Goal: Use online tool/utility: Utilize a website feature to perform a specific function

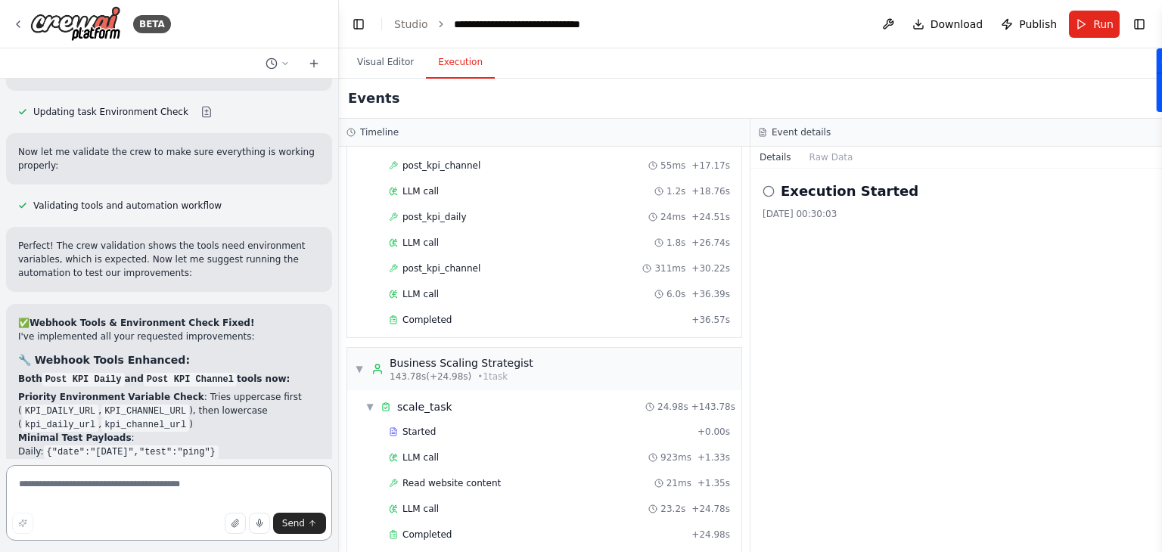
click at [178, 480] on textarea at bounding box center [169, 503] width 326 height 76
click at [1081, 29] on button "Run" at bounding box center [1094, 24] width 51 height 27
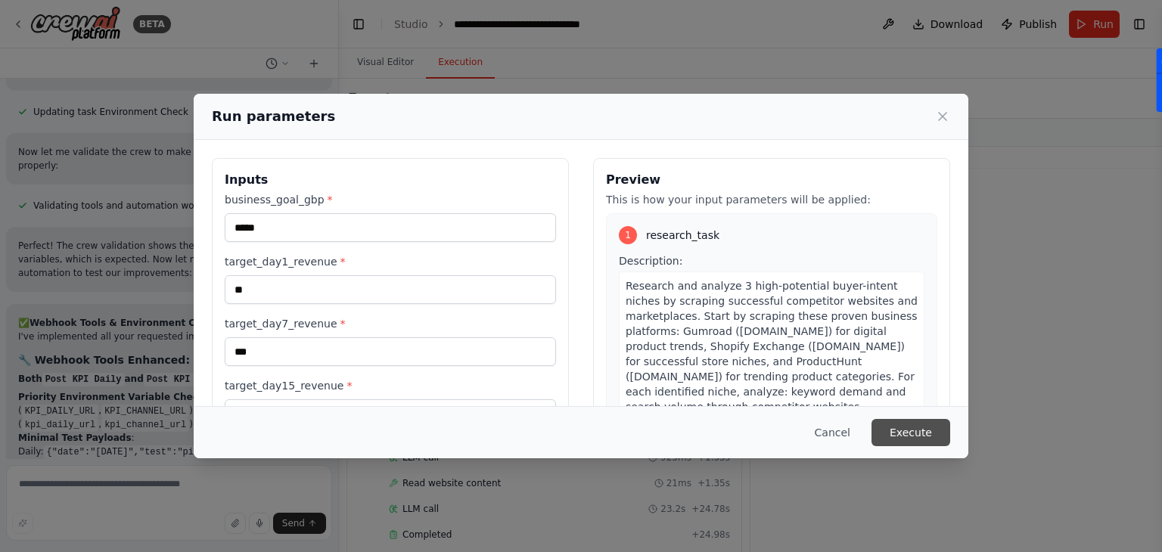
click at [900, 435] on button "Execute" at bounding box center [910, 432] width 79 height 27
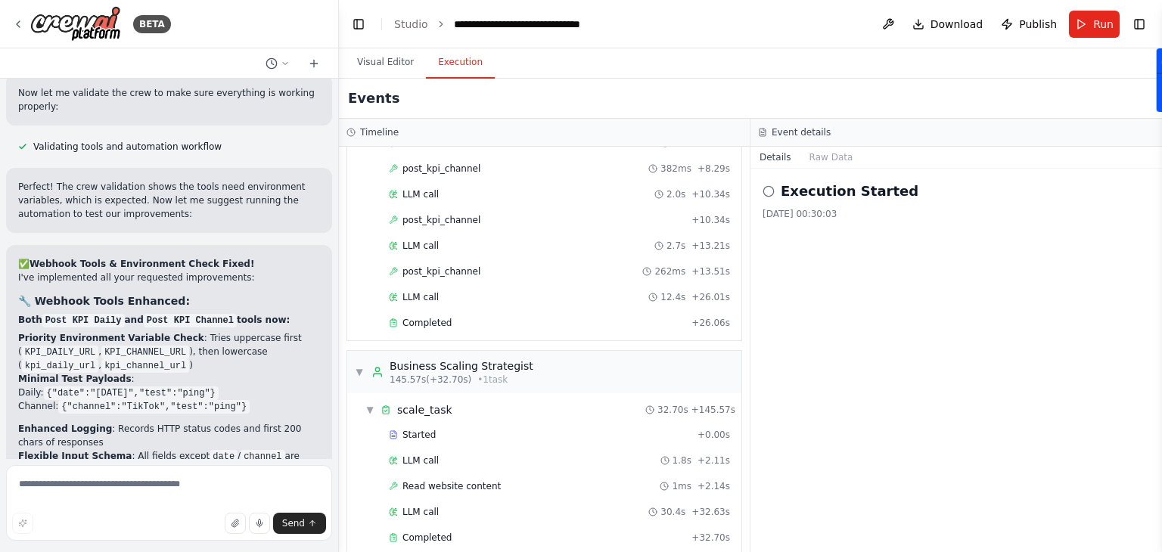
scroll to position [25964, 0]
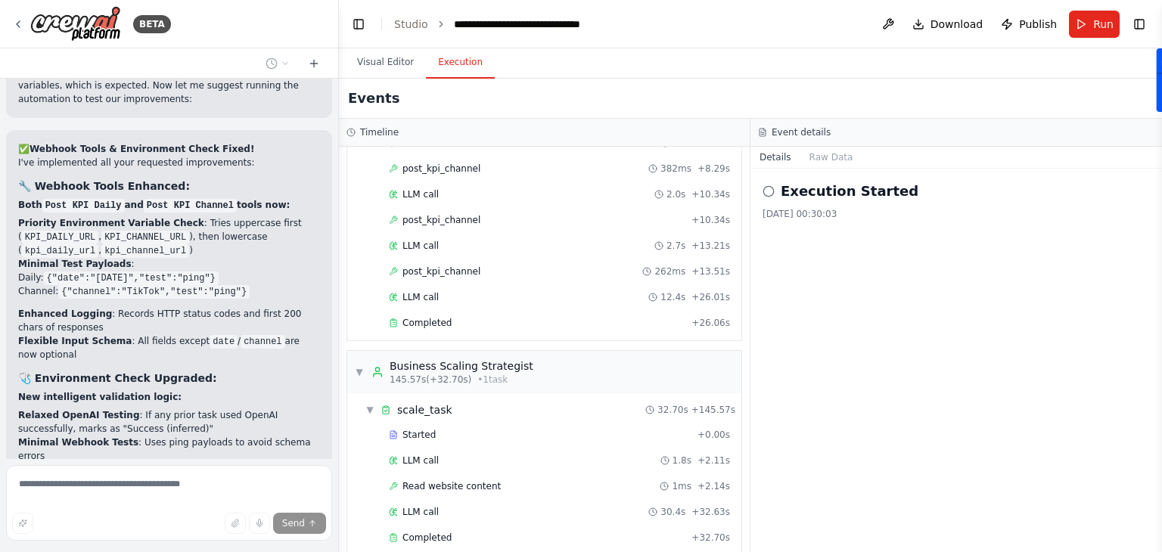
scroll to position [26138, 0]
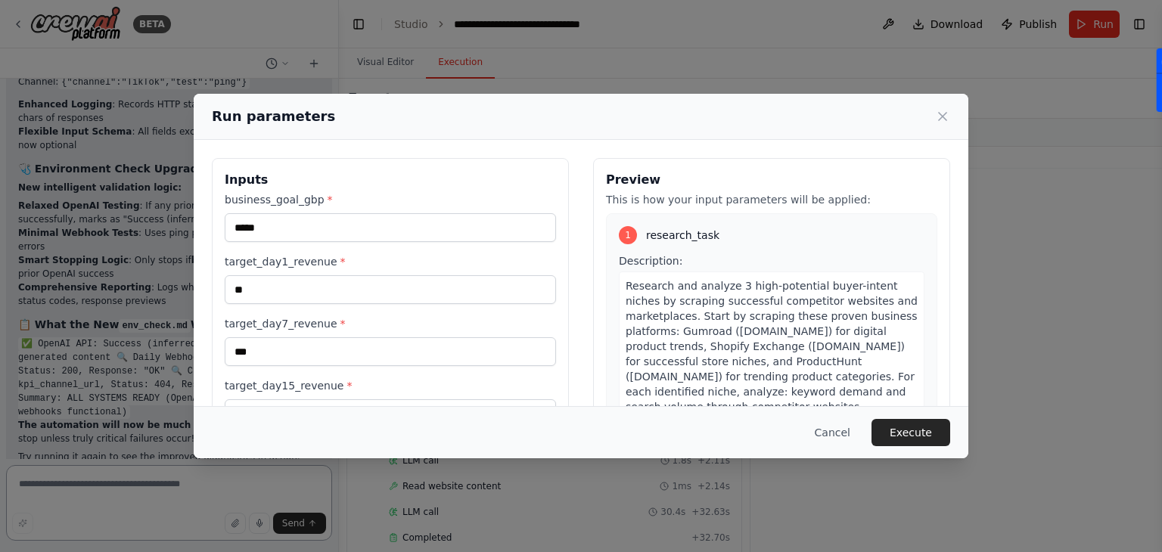
scroll to position [26250, 0]
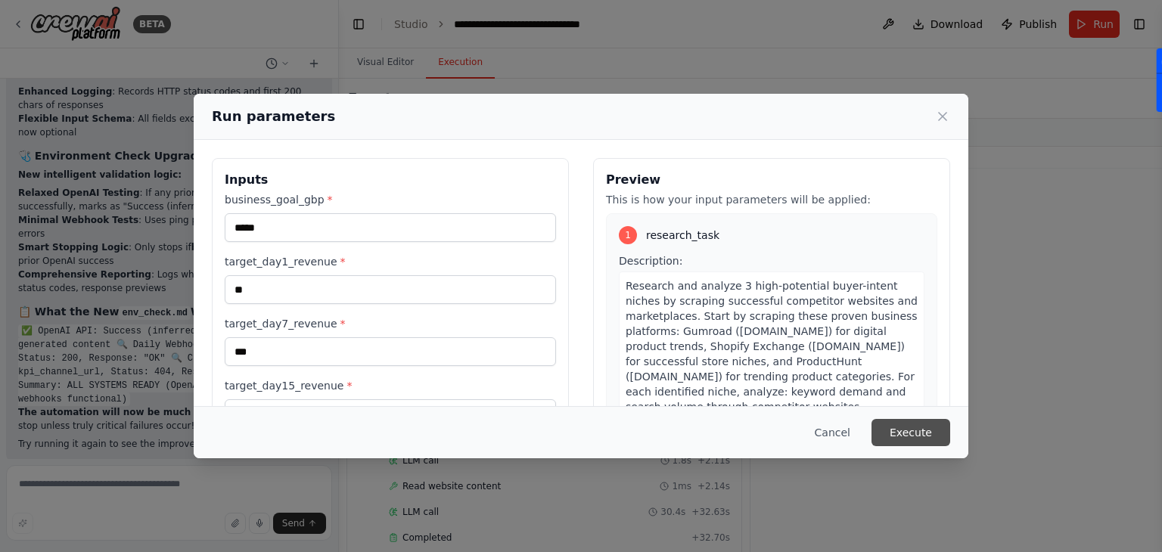
click at [923, 429] on button "Execute" at bounding box center [910, 432] width 79 height 27
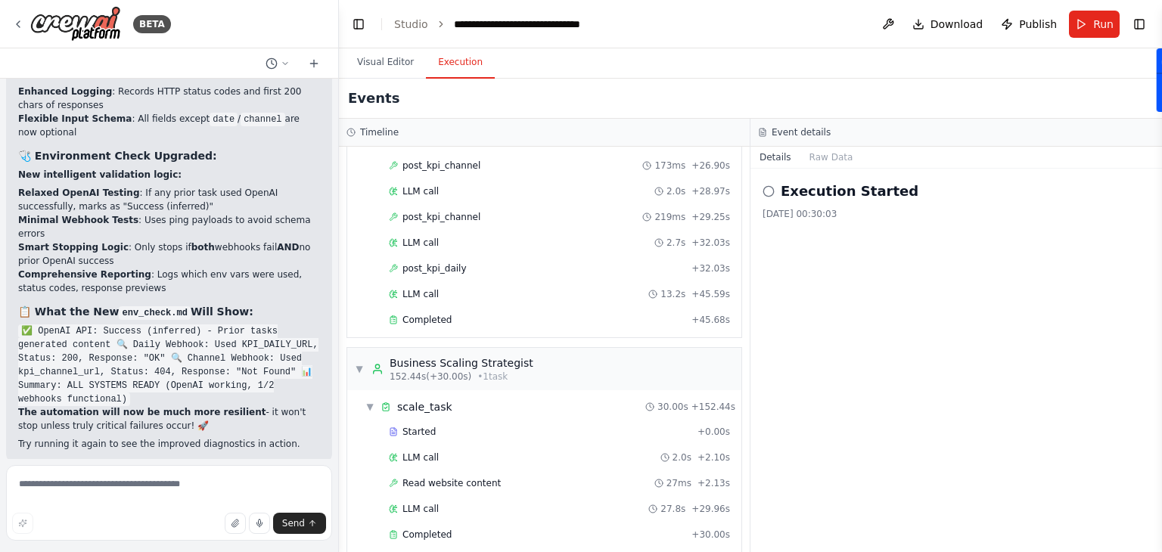
scroll to position [26361, 0]
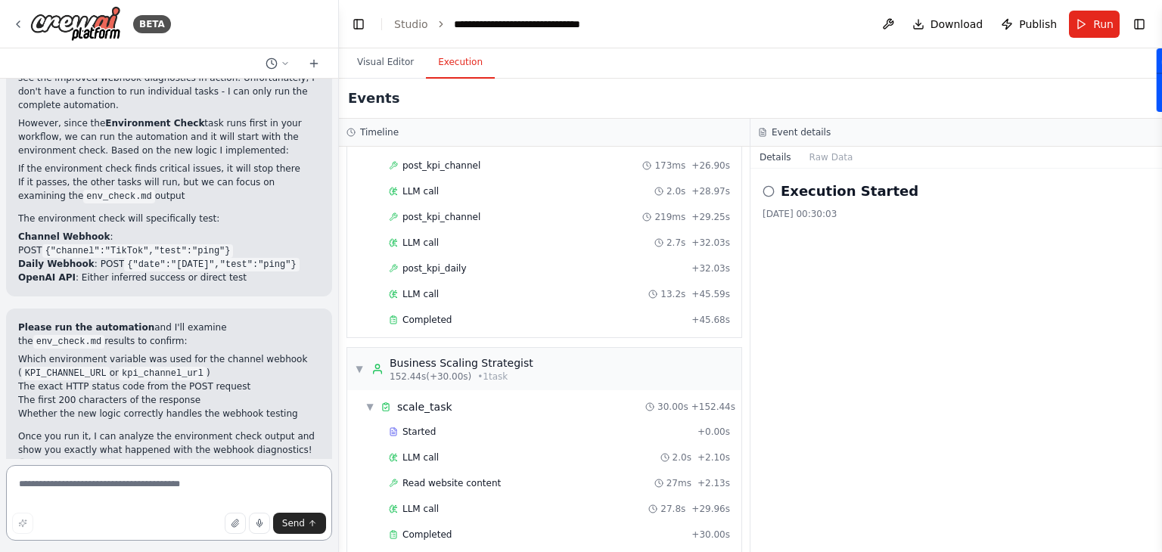
scroll to position [26829, 0]
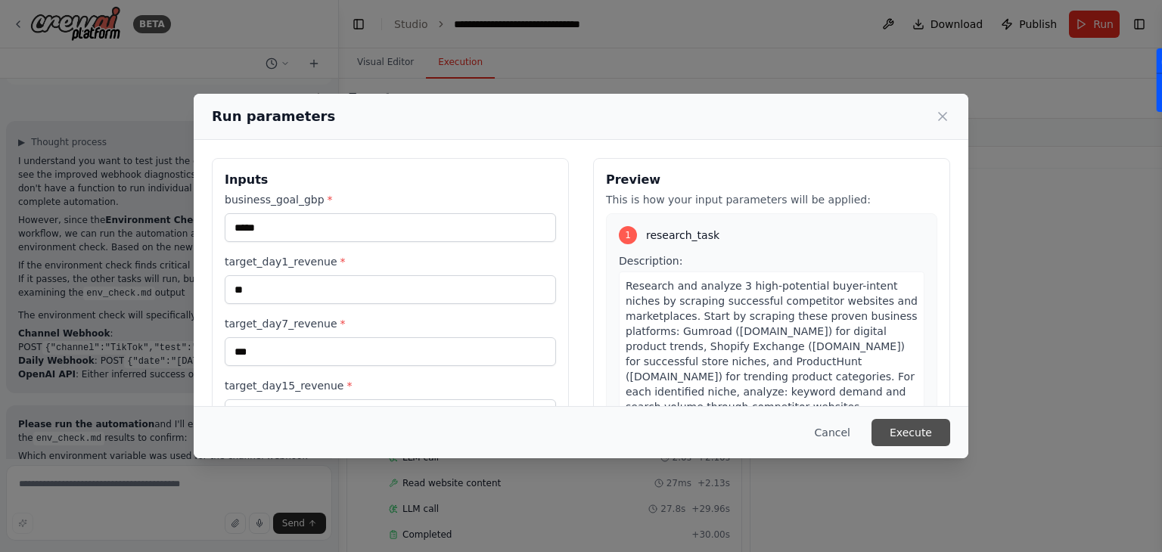
click at [924, 437] on button "Execute" at bounding box center [910, 432] width 79 height 27
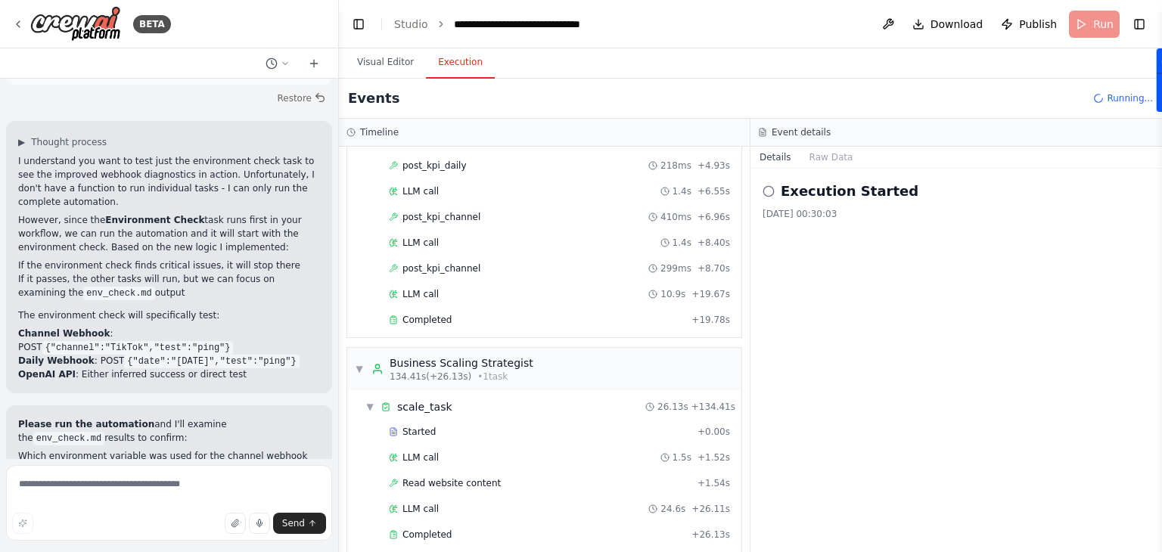
scroll to position [26829, 0]
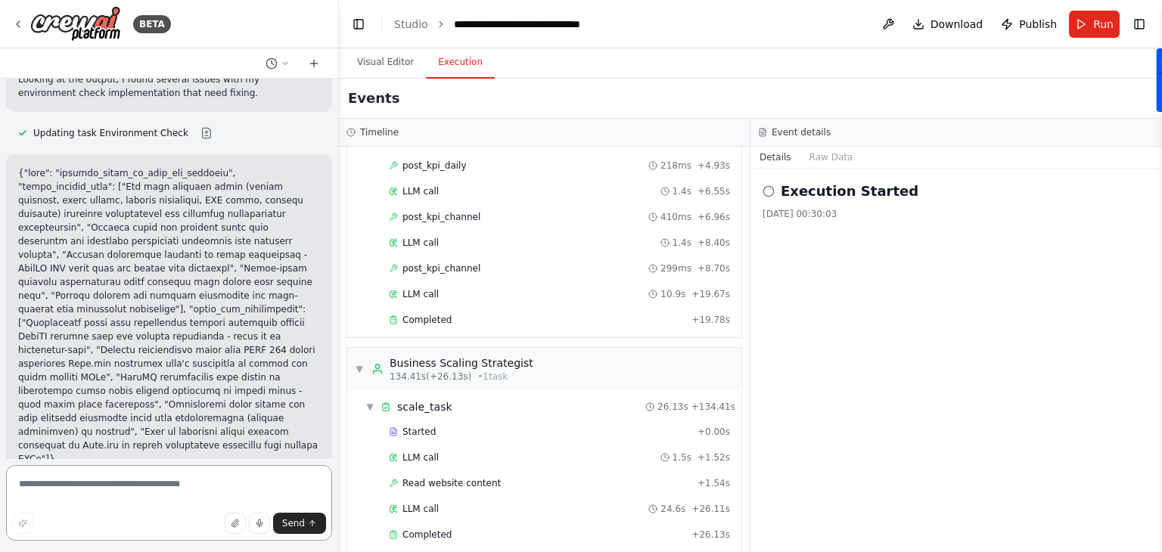
scroll to position [27285, 0]
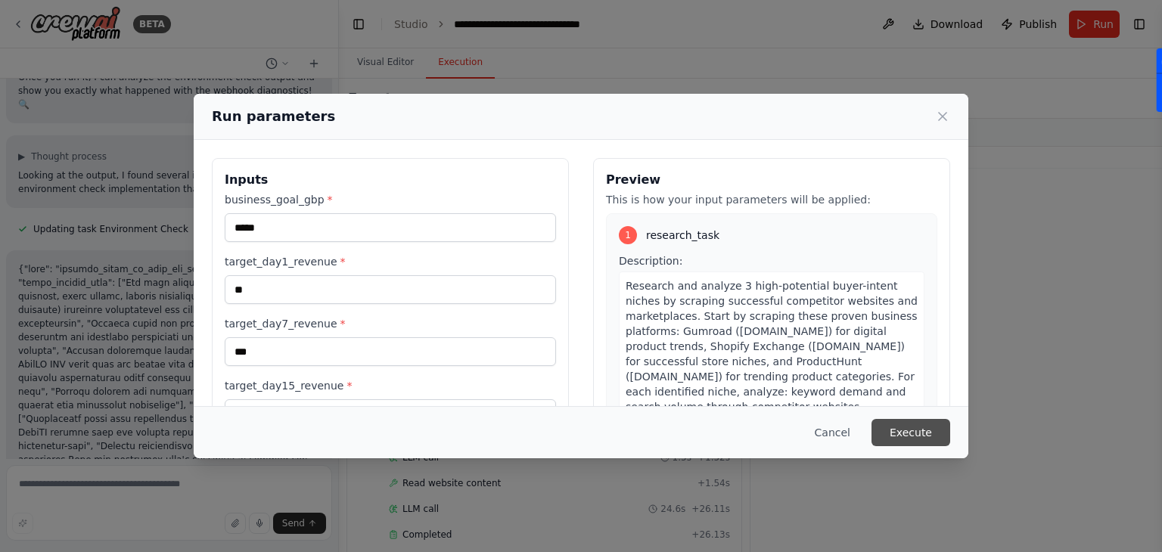
click at [900, 436] on button "Execute" at bounding box center [910, 432] width 79 height 27
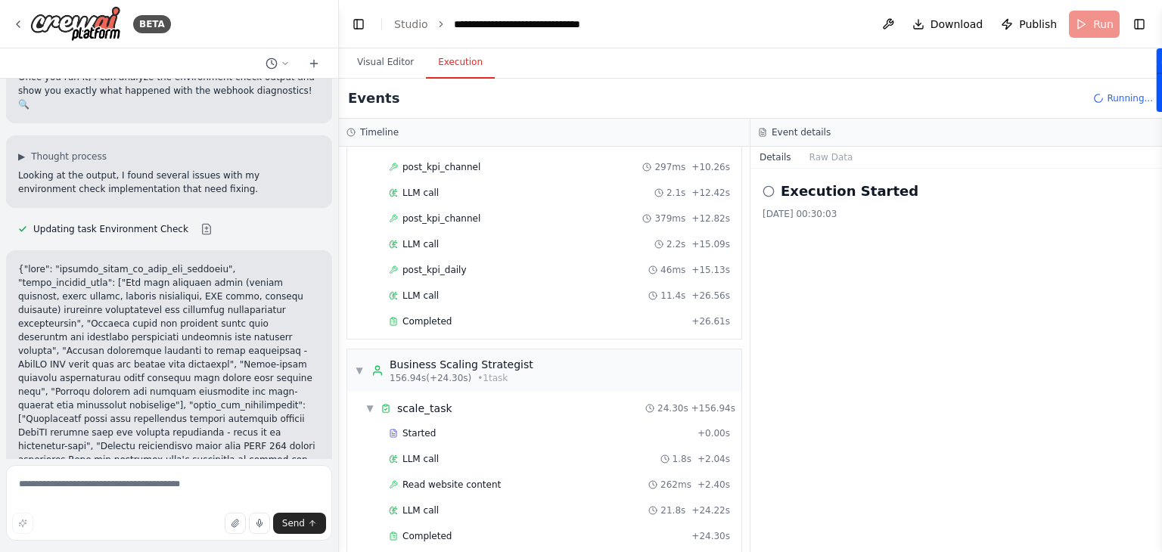
scroll to position [27285, 0]
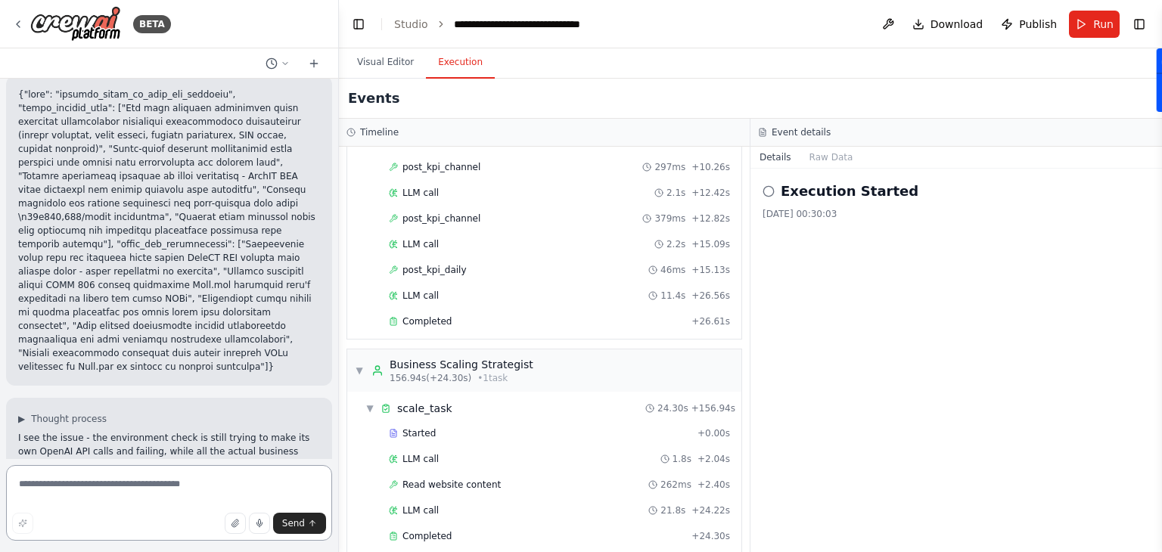
scroll to position [27873, 0]
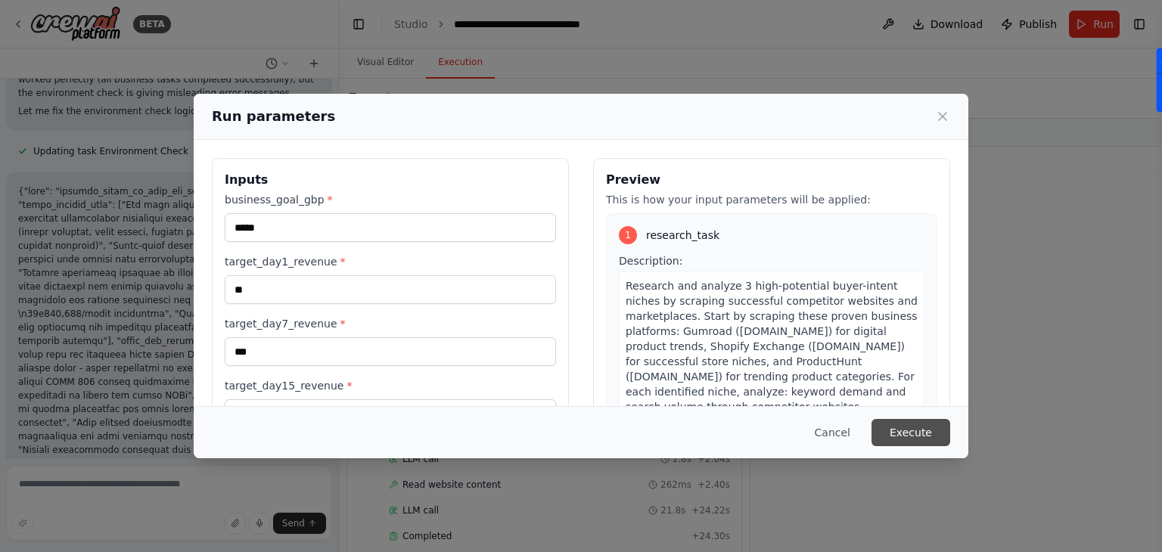
click at [907, 431] on button "Execute" at bounding box center [910, 432] width 79 height 27
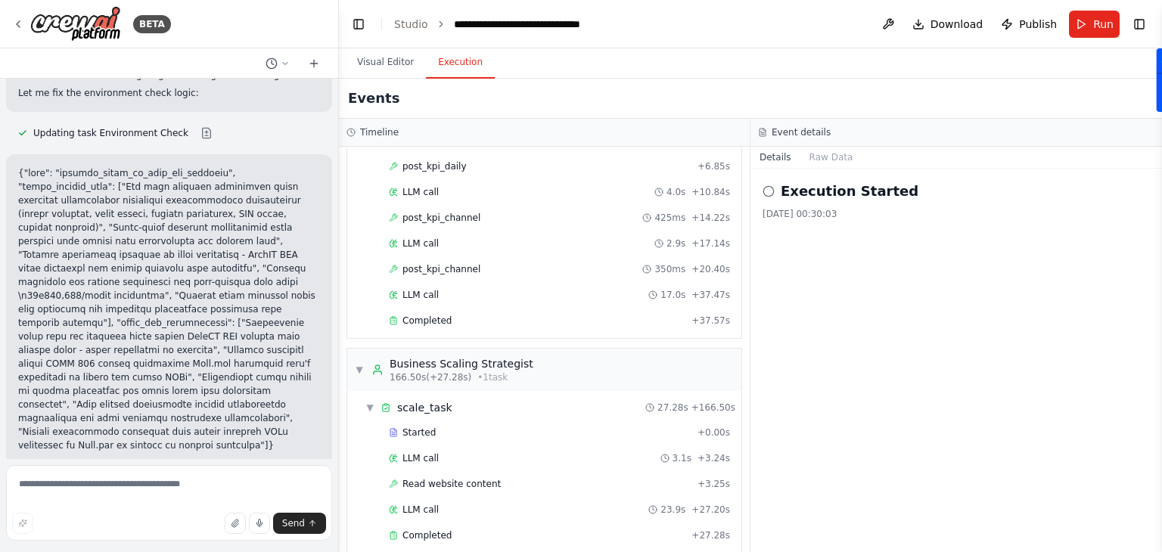
scroll to position [27787, 0]
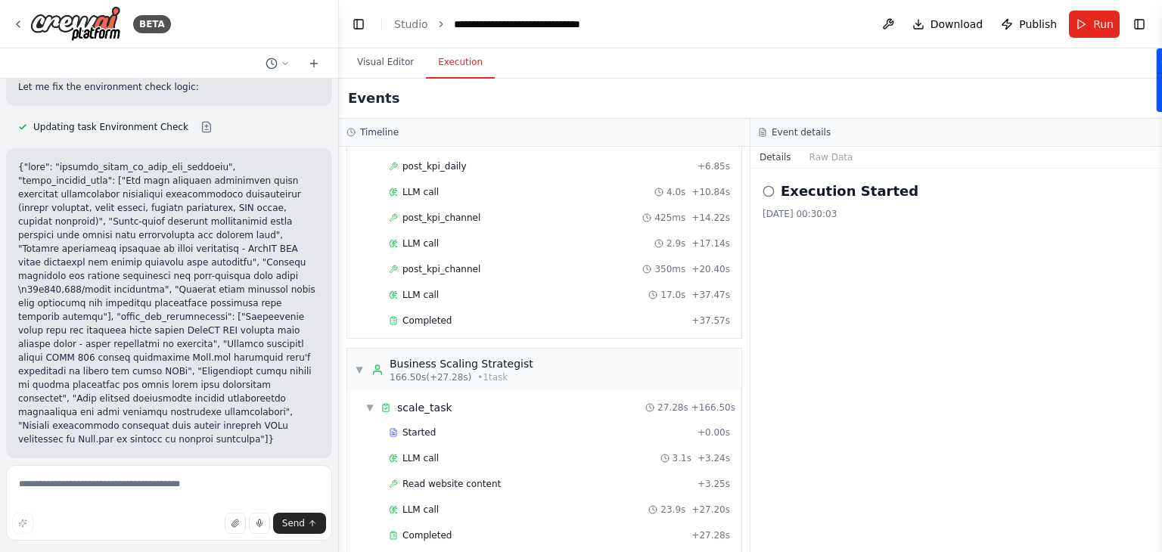
drag, startPoint x: 12, startPoint y: 166, endPoint x: 225, endPoint y: 416, distance: 328.8
copy p "{"name": "improve_based_on_last_run_response", "whats_working_well": ["All core…"
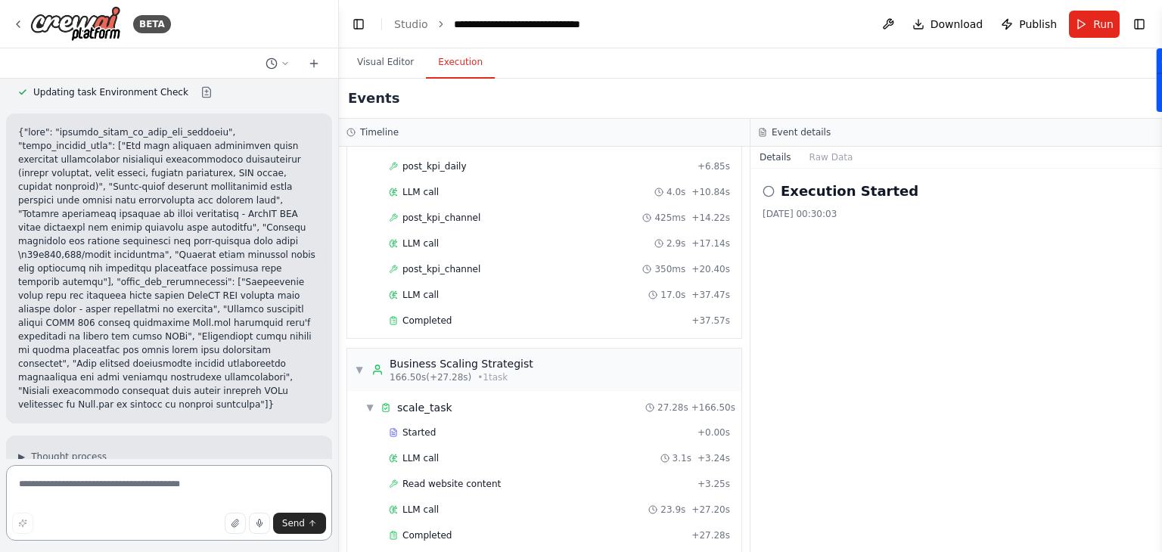
scroll to position [28573, 0]
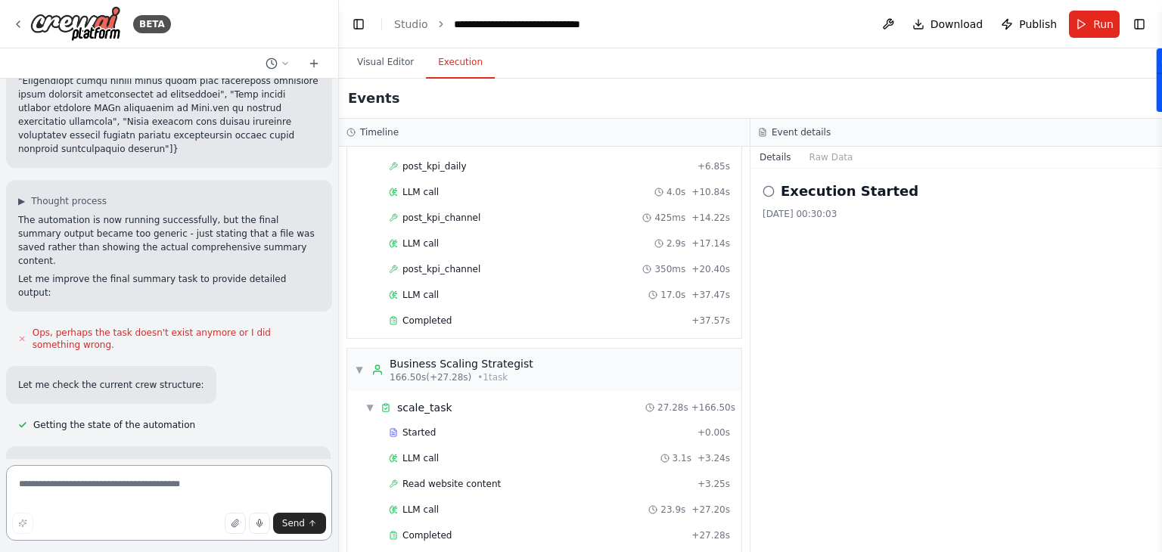
click at [178, 494] on textarea at bounding box center [169, 503] width 326 height 76
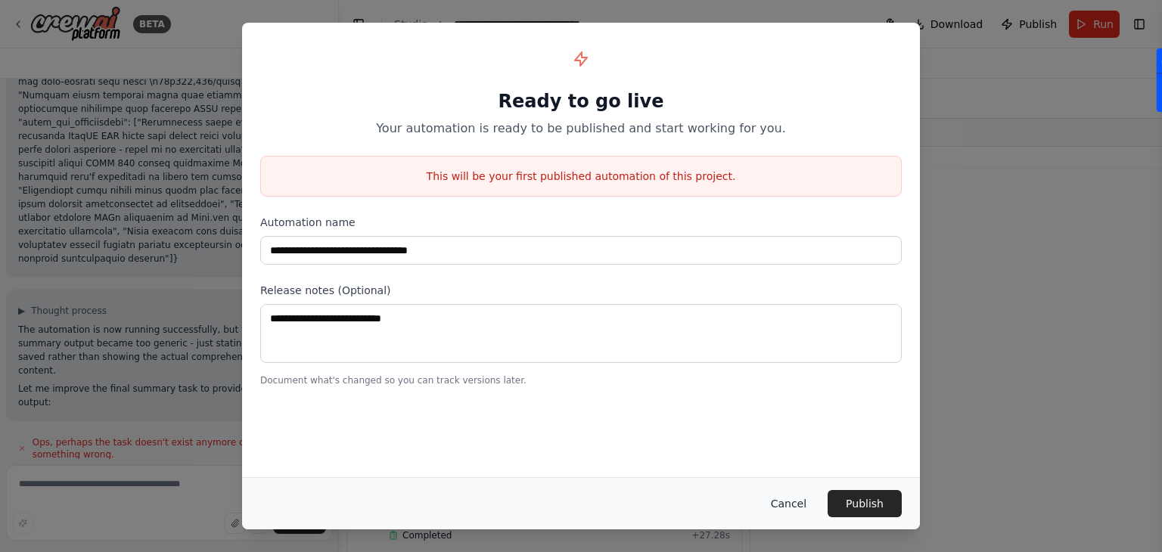
click at [792, 504] on button "Cancel" at bounding box center [788, 503] width 60 height 27
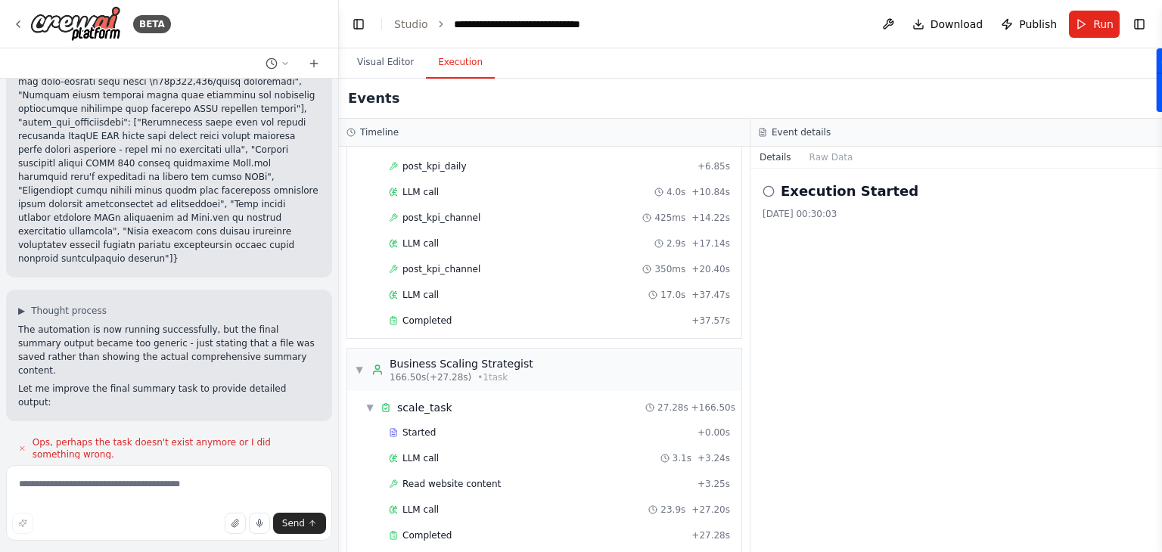
drag, startPoint x: 11, startPoint y: 210, endPoint x: 244, endPoint y: 442, distance: 328.3
copy p "{"name": "improve_based_on_last_run_response", "whats_working_well": ["All 5 co…"
click at [184, 489] on textarea at bounding box center [169, 503] width 326 height 76
paste textarea "**********"
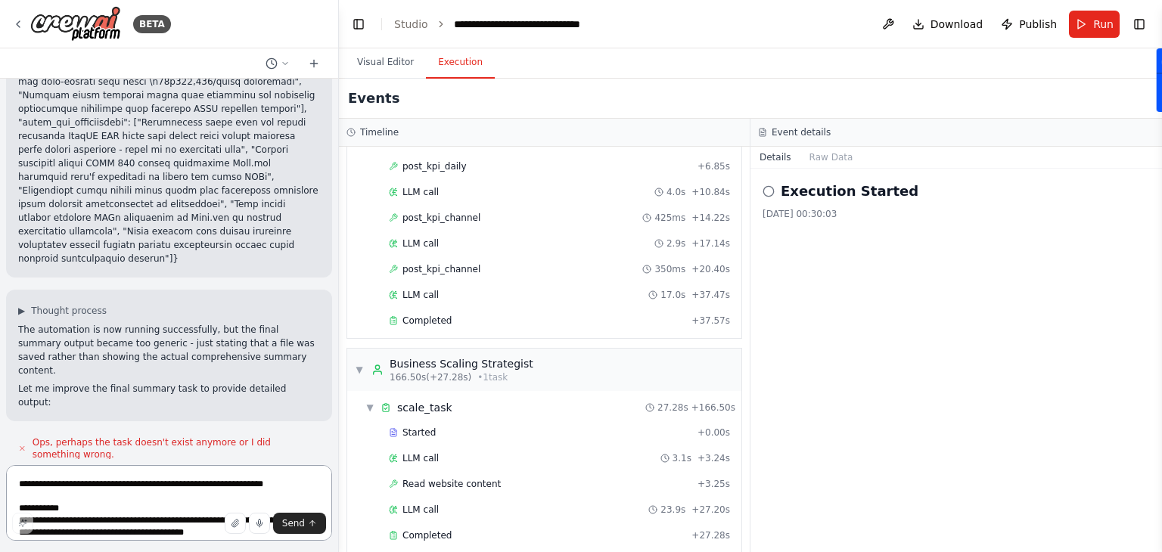
scroll to position [28539, 0]
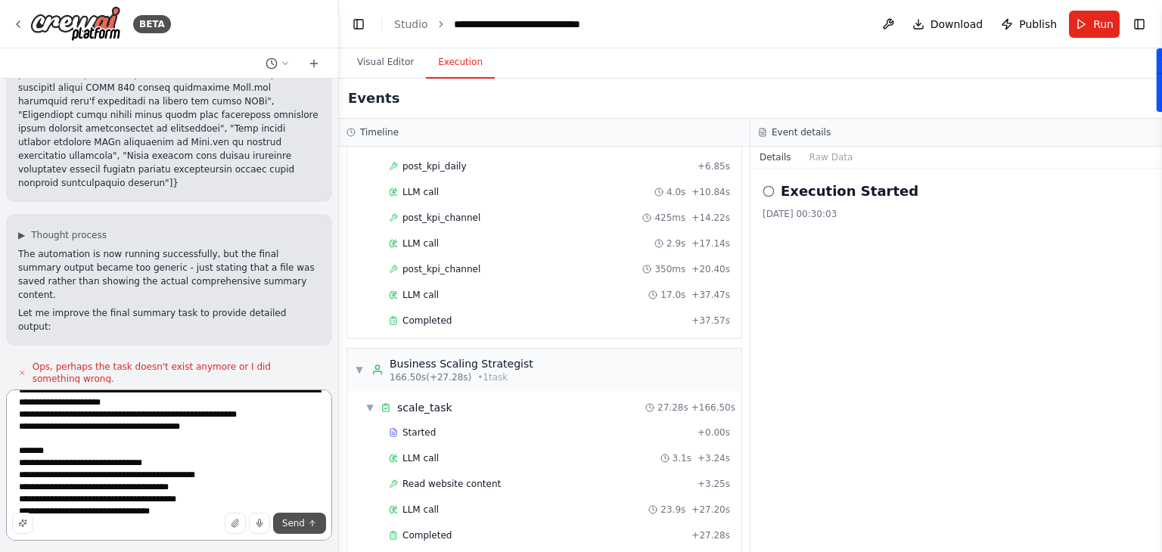
type textarea "**********"
click at [286, 520] on span "Send" at bounding box center [293, 523] width 23 height 12
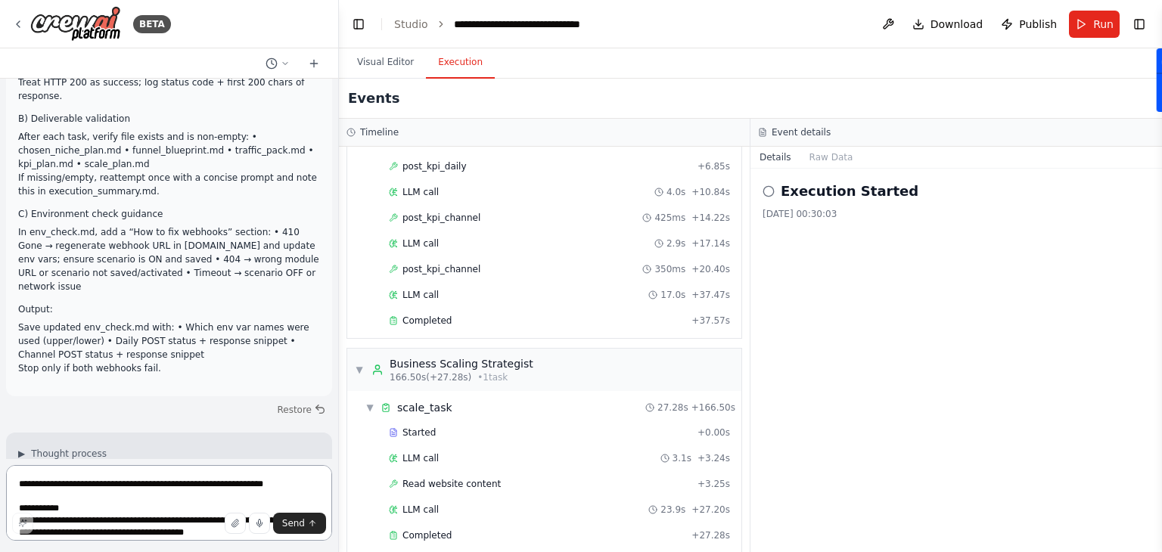
scroll to position [30258, 0]
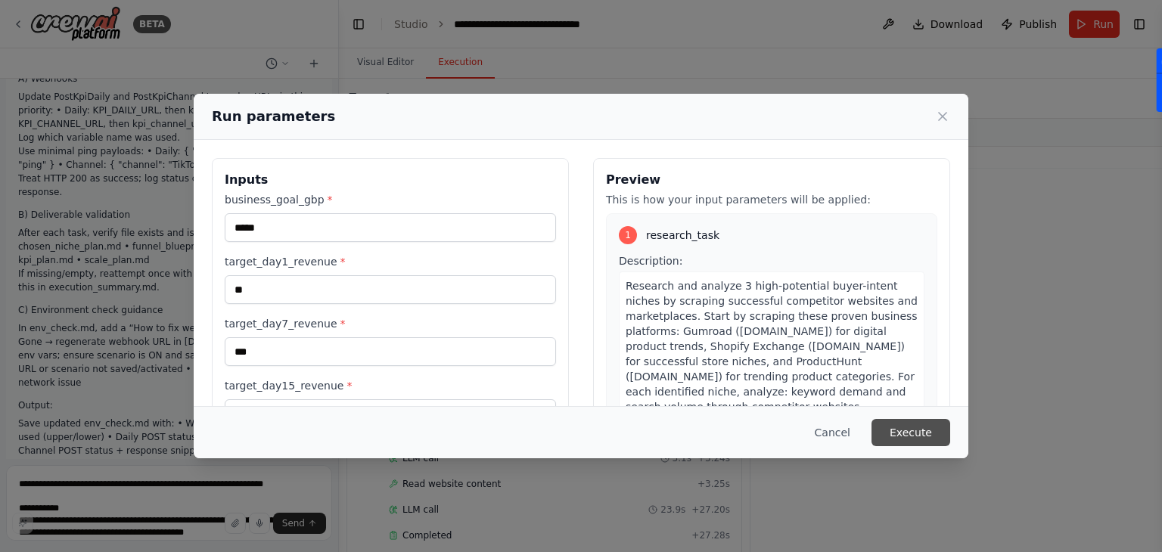
click at [920, 432] on button "Execute" at bounding box center [910, 432] width 79 height 27
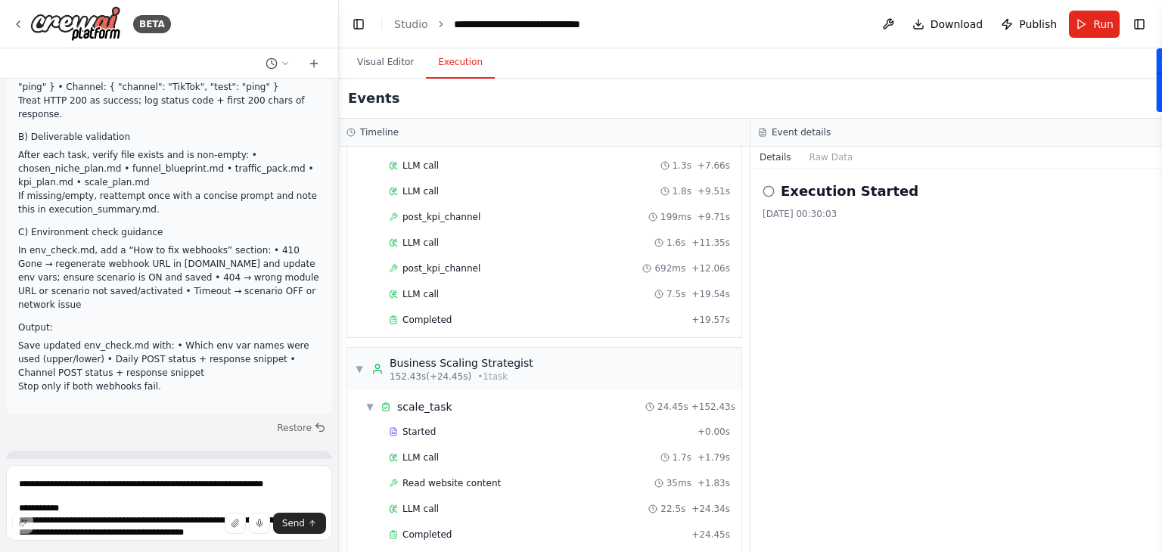
scroll to position [30229, 0]
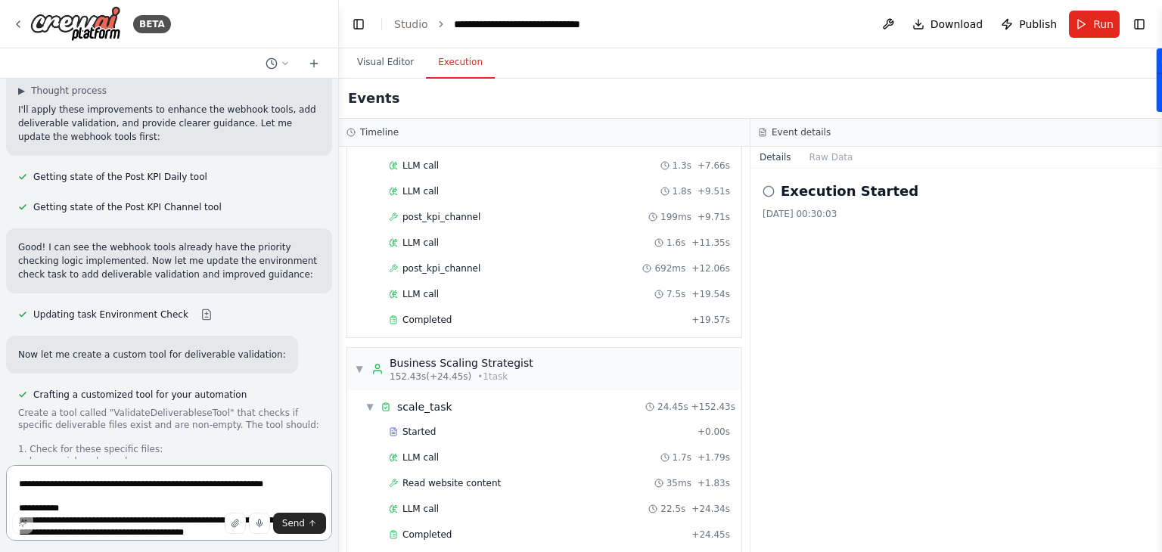
scroll to position [30608, 0]
drag, startPoint x: 12, startPoint y: 126, endPoint x: 330, endPoint y: 423, distance: 435.5
click at [330, 423] on div "Hello! I'm the CrewAI assistant. What kind of automation do you want to build? …" at bounding box center [169, 269] width 338 height 380
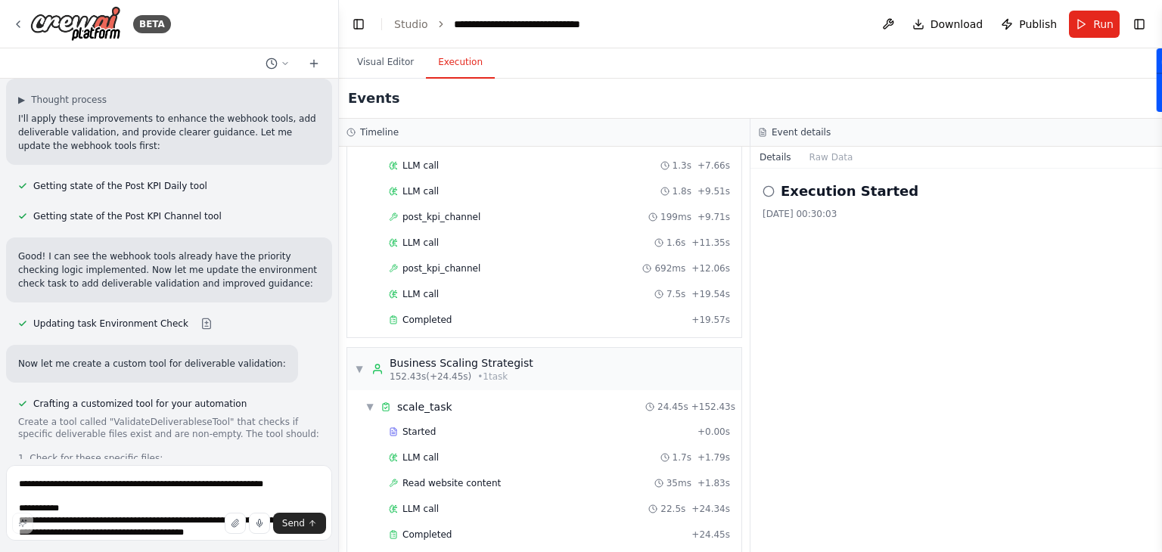
scroll to position [30600, 0]
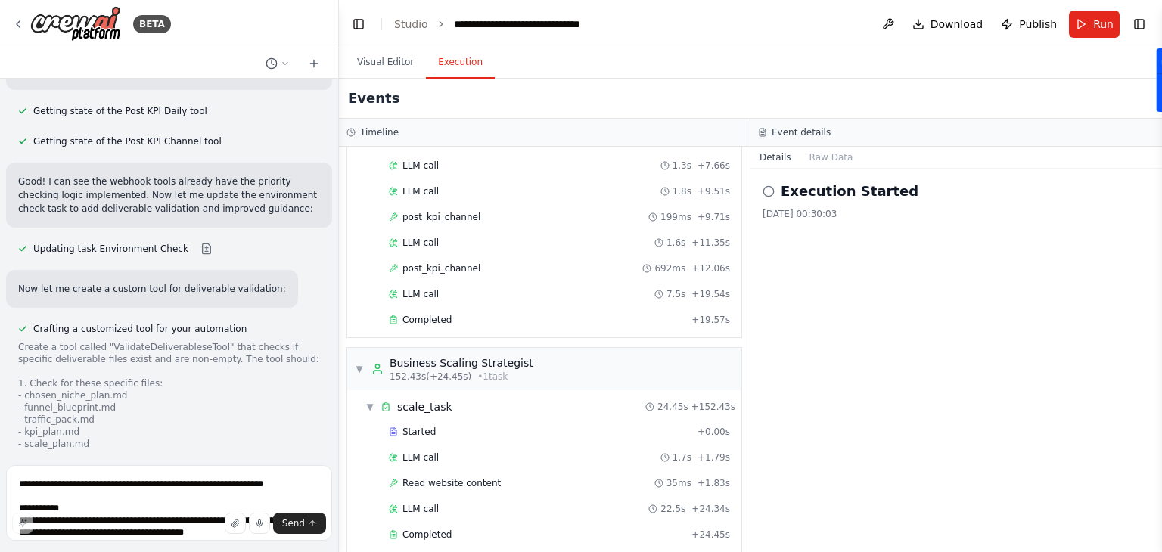
scroll to position [30695, 0]
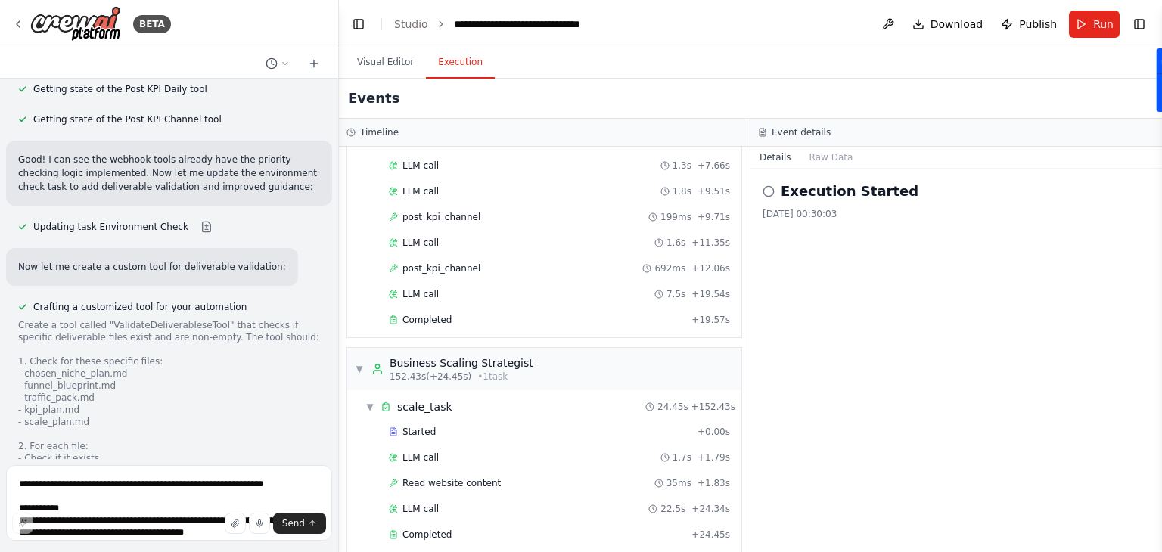
drag, startPoint x: 8, startPoint y: 135, endPoint x: 261, endPoint y: 451, distance: 404.0
click at [261, 451] on div "Hello! I'm the CrewAI assistant. What kind of automation do you want to build? …" at bounding box center [169, 269] width 338 height 380
copy div "{"name": "improve_based_on_last_run_response", "whats_working_well": ["All 5 co…"
